Goal: Transaction & Acquisition: Purchase product/service

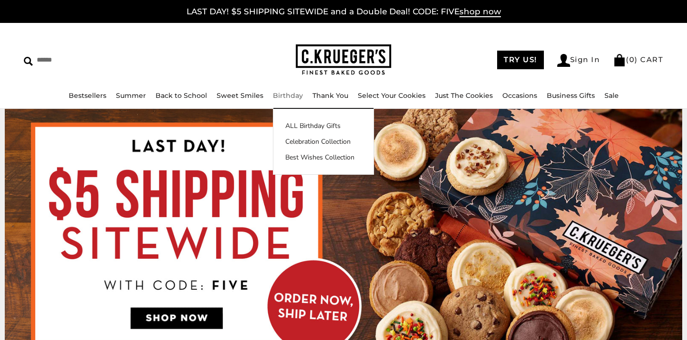
click at [286, 97] on link "Birthday" at bounding box center [288, 95] width 30 height 9
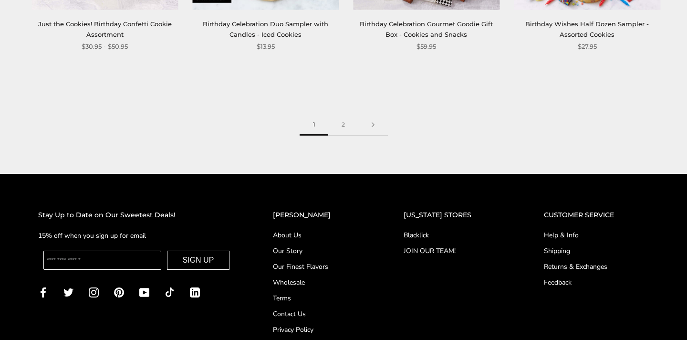
scroll to position [1399, 0]
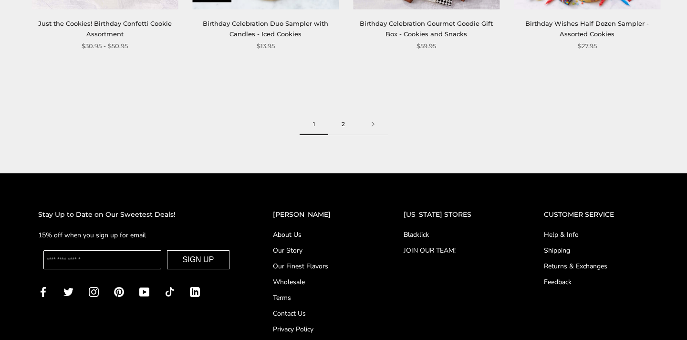
click at [343, 123] on link "2" at bounding box center [343, 124] width 30 height 21
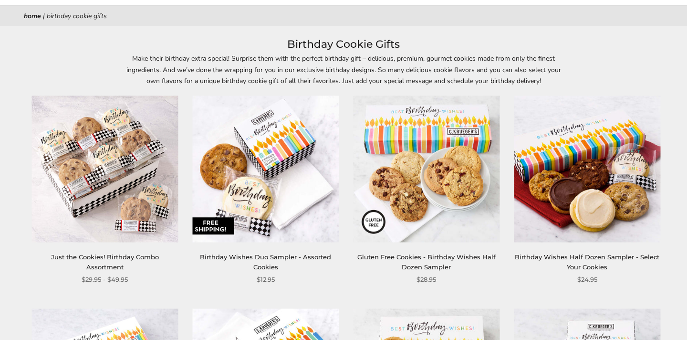
scroll to position [113, 0]
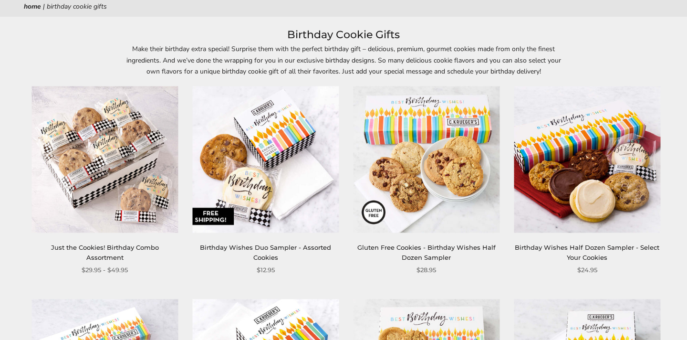
click at [607, 168] on img at bounding box center [587, 159] width 147 height 147
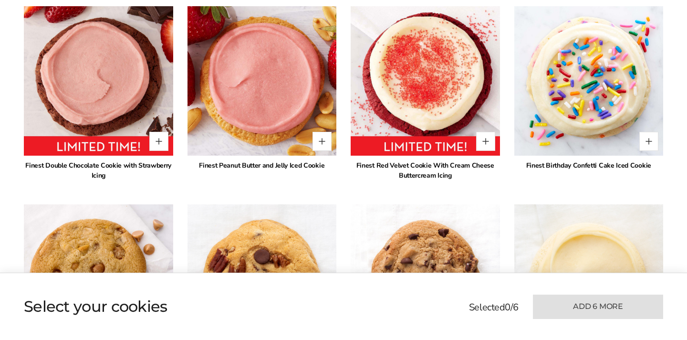
scroll to position [982, 0]
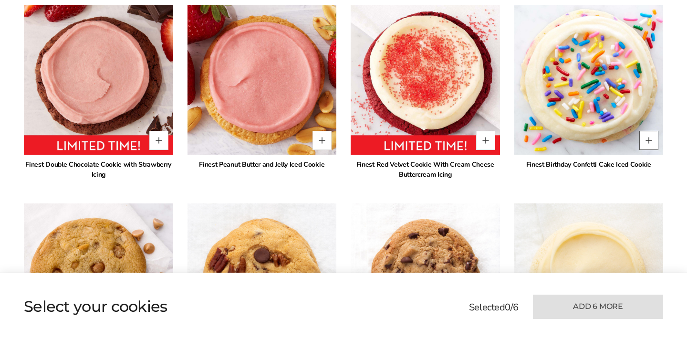
click at [648, 140] on button "Quantity button plus" at bounding box center [649, 140] width 19 height 19
type input "*"
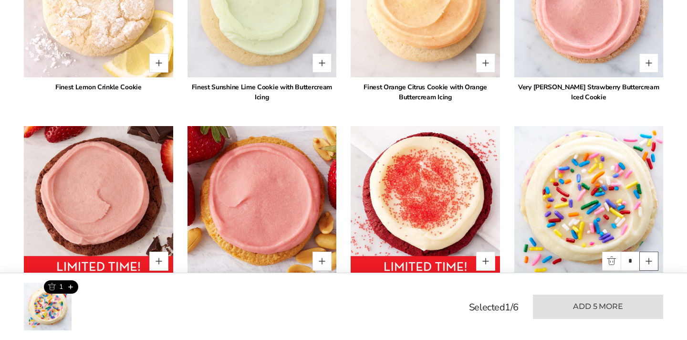
scroll to position [854, 0]
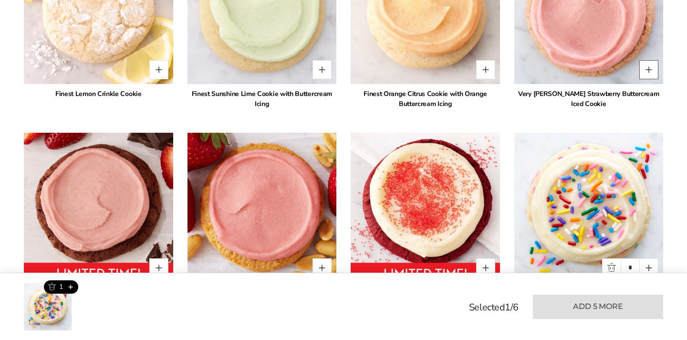
click at [650, 68] on button "Quantity button plus" at bounding box center [649, 69] width 19 height 19
type input "*"
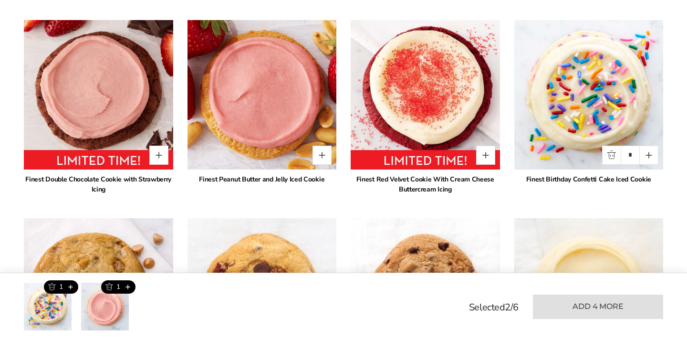
scroll to position [968, 0]
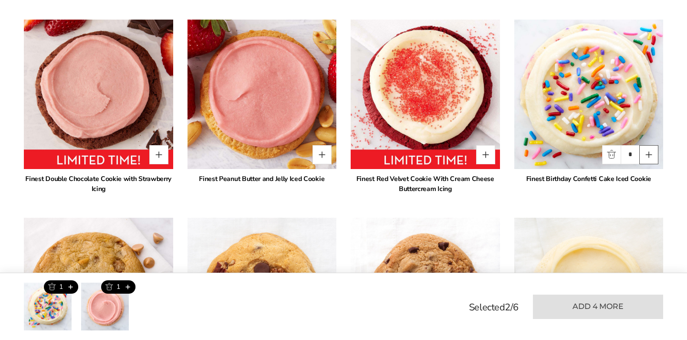
click at [649, 156] on button "Quantity button plus" at bounding box center [649, 154] width 19 height 19
type input "*"
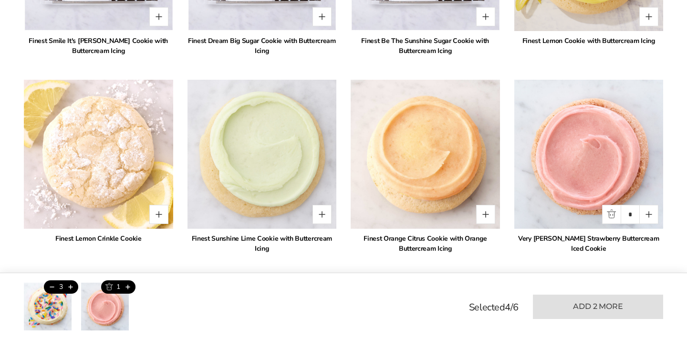
scroll to position [706, 0]
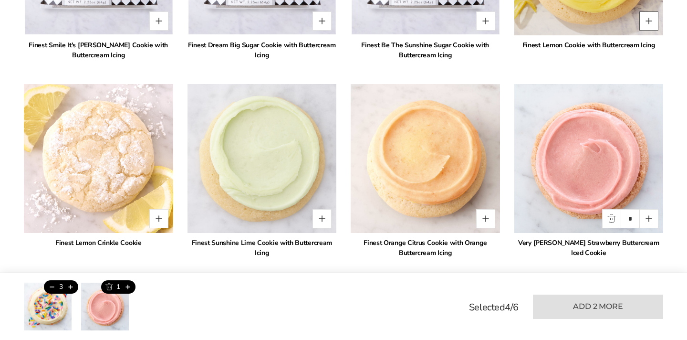
click at [649, 23] on button "Quantity button plus" at bounding box center [649, 20] width 19 height 19
type input "*"
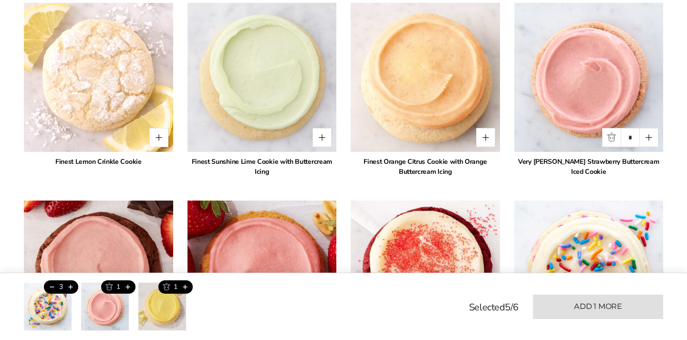
scroll to position [779, 0]
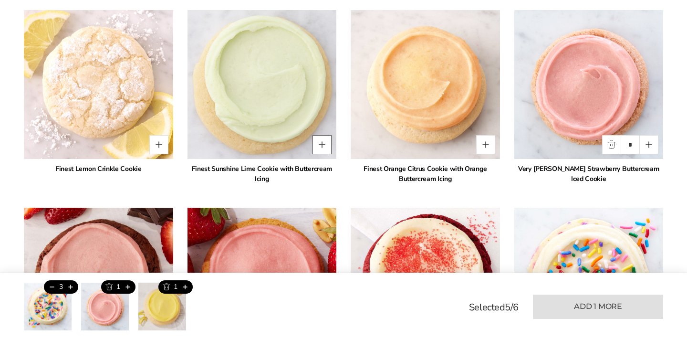
click at [321, 141] on button "Quantity button plus" at bounding box center [322, 144] width 19 height 19
type input "*"
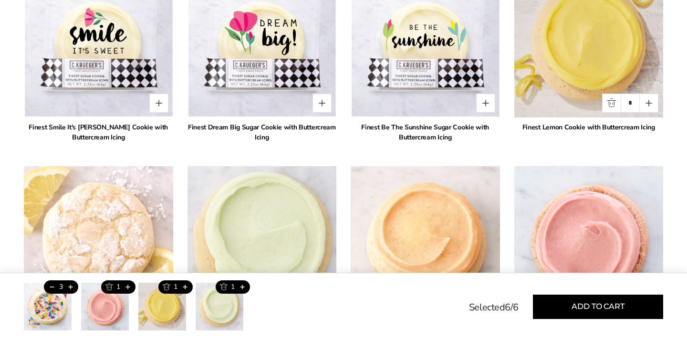
scroll to position [622, 0]
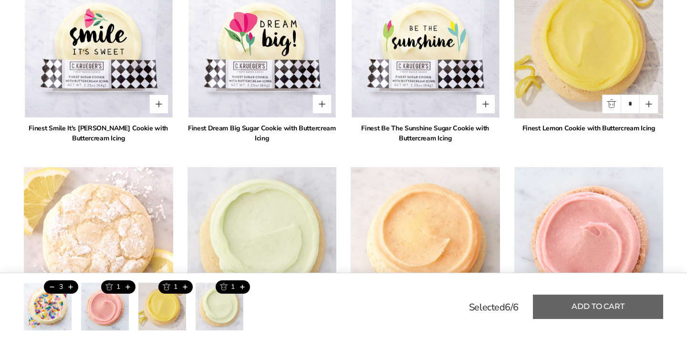
click at [618, 307] on button "Add to cart" at bounding box center [598, 307] width 130 height 24
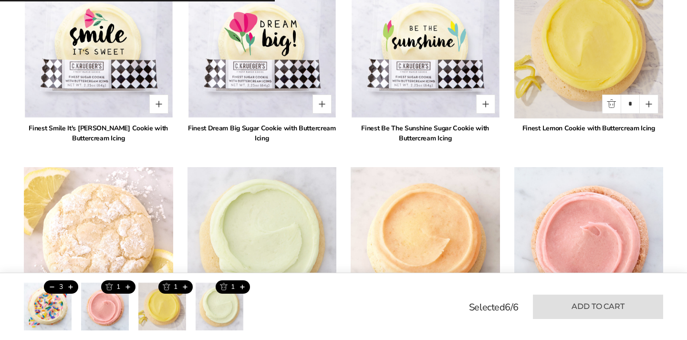
type input "*"
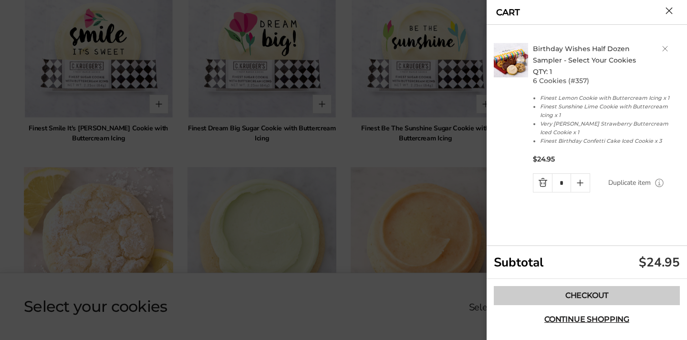
click at [601, 298] on link "Checkout" at bounding box center [587, 295] width 186 height 19
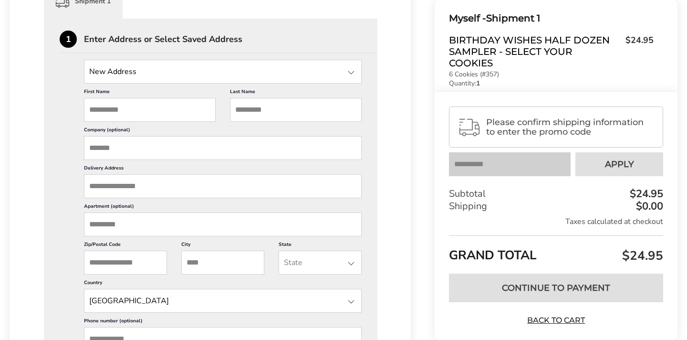
scroll to position [269, 0]
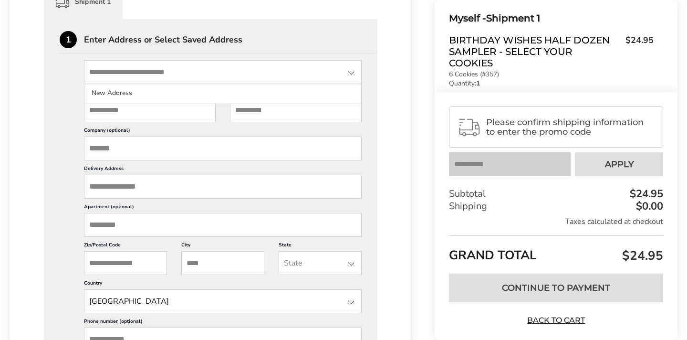
click at [190, 72] on input "State" at bounding box center [223, 72] width 278 height 24
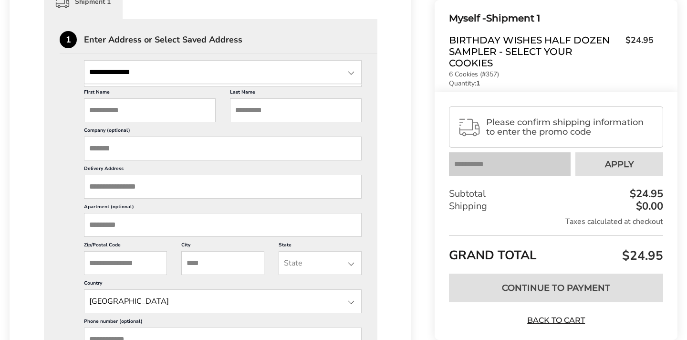
drag, startPoint x: 182, startPoint y: 77, endPoint x: 99, endPoint y: 60, distance: 84.4
click at [103, 71] on input "**********" at bounding box center [223, 72] width 278 height 24
type input "*"
type input "**********"
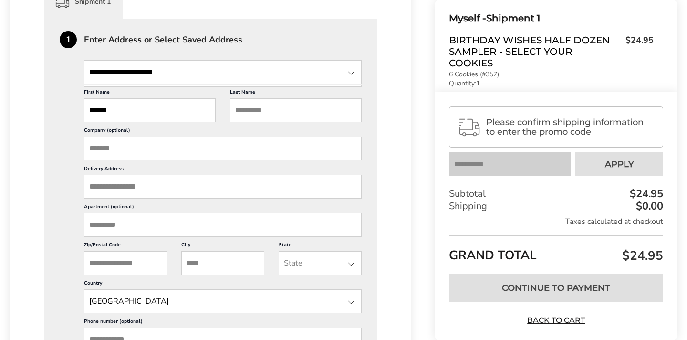
type input "******"
type input "*******"
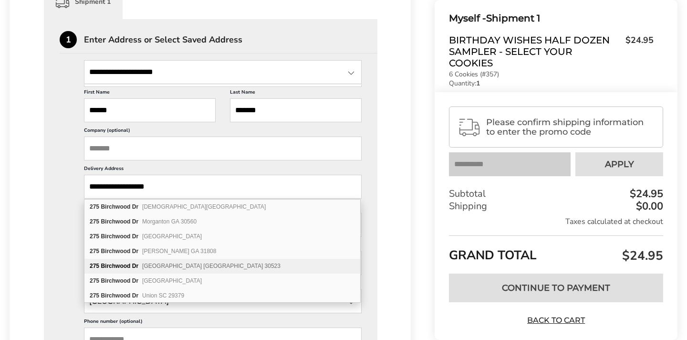
click at [135, 265] on b "Dr" at bounding box center [135, 266] width 6 height 7
type input "**********"
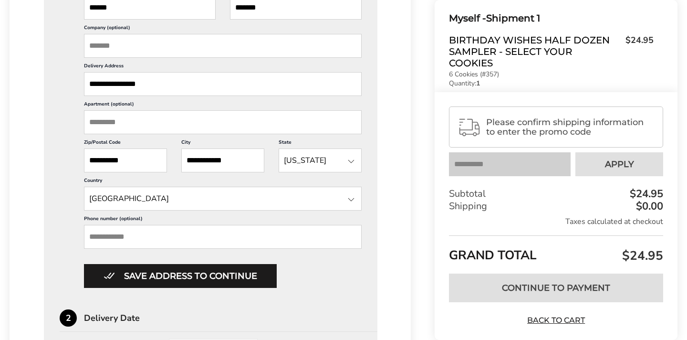
scroll to position [376, 0]
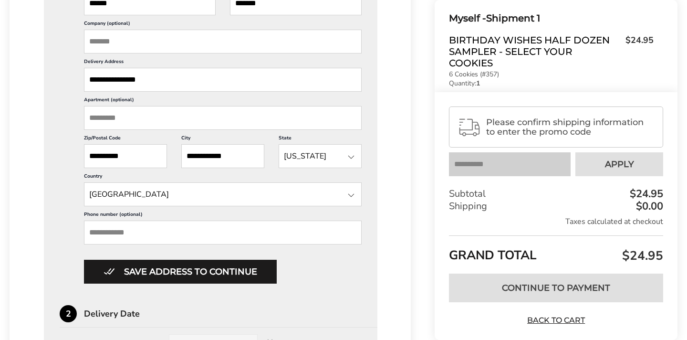
click at [158, 228] on input "Phone number (optional)" at bounding box center [223, 233] width 278 height 24
type input "**********"
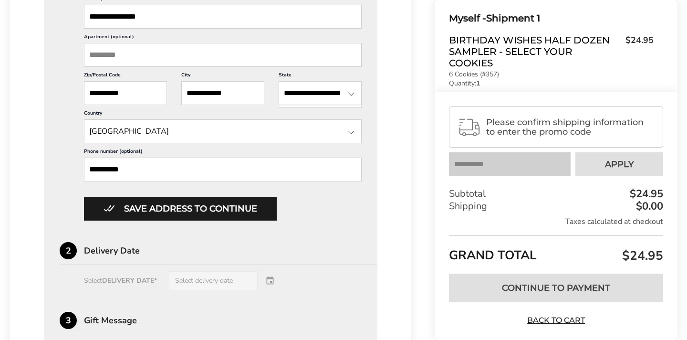
scroll to position [438, 0]
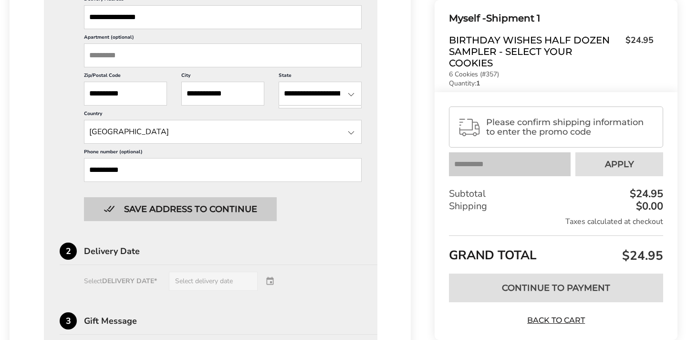
click at [228, 214] on button "Save address to continue" at bounding box center [180, 209] width 193 height 24
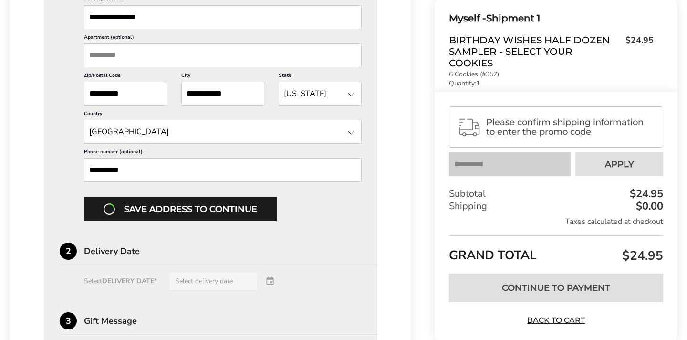
scroll to position [390, 0]
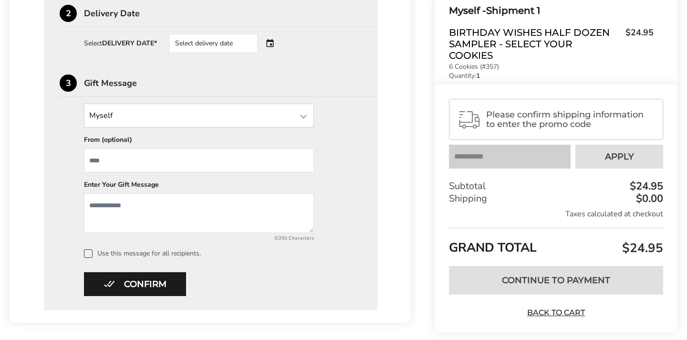
click at [223, 42] on div "Select delivery date" at bounding box center [213, 43] width 89 height 19
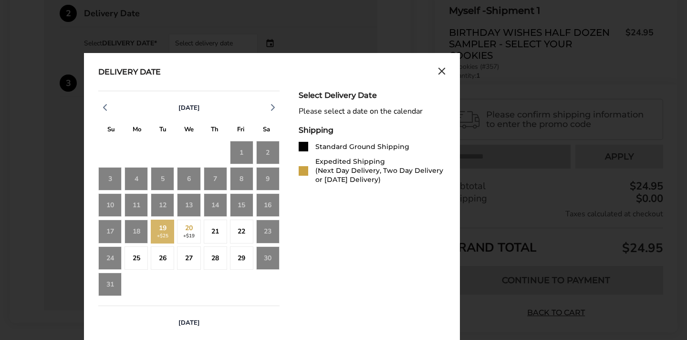
click at [164, 230] on div "19 +$25" at bounding box center [162, 231] width 23 height 23
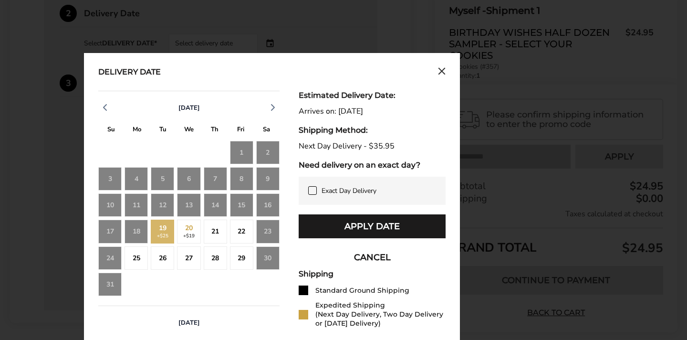
click at [164, 230] on div "19 +$25" at bounding box center [162, 231] width 23 height 23
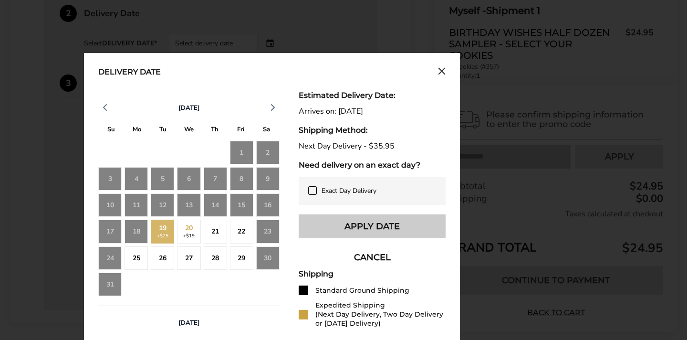
click at [358, 227] on button "Apply Date" at bounding box center [372, 226] width 147 height 24
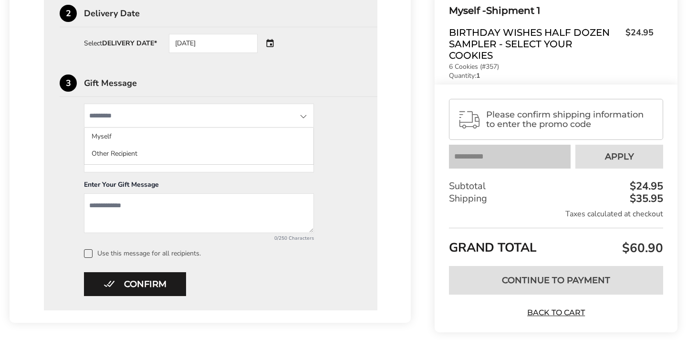
click at [194, 114] on input "State" at bounding box center [199, 116] width 230 height 24
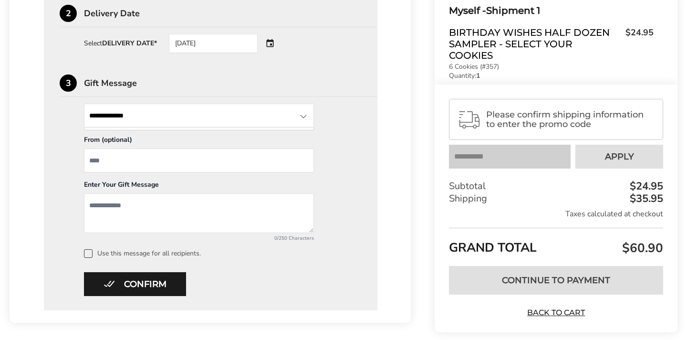
type input "**********"
type input "*"
type input "**********"
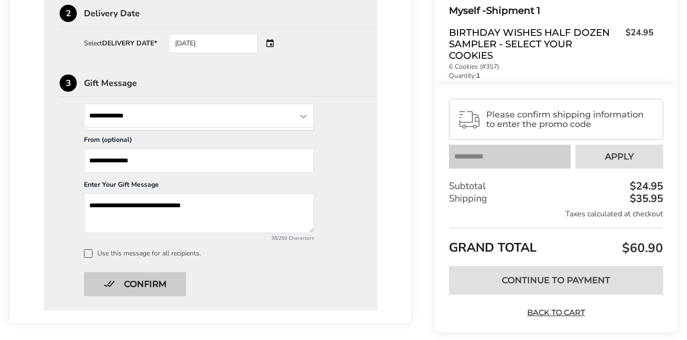
type textarea "**********"
click at [151, 285] on button "Confirm" at bounding box center [135, 284] width 102 height 24
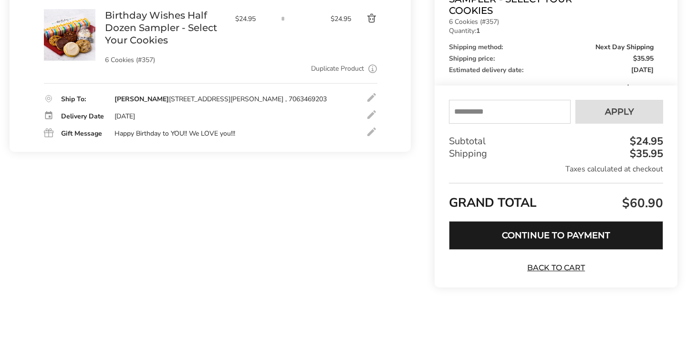
click at [514, 235] on button "Continue to Payment" at bounding box center [556, 235] width 214 height 29
